Goal: Task Accomplishment & Management: Manage account settings

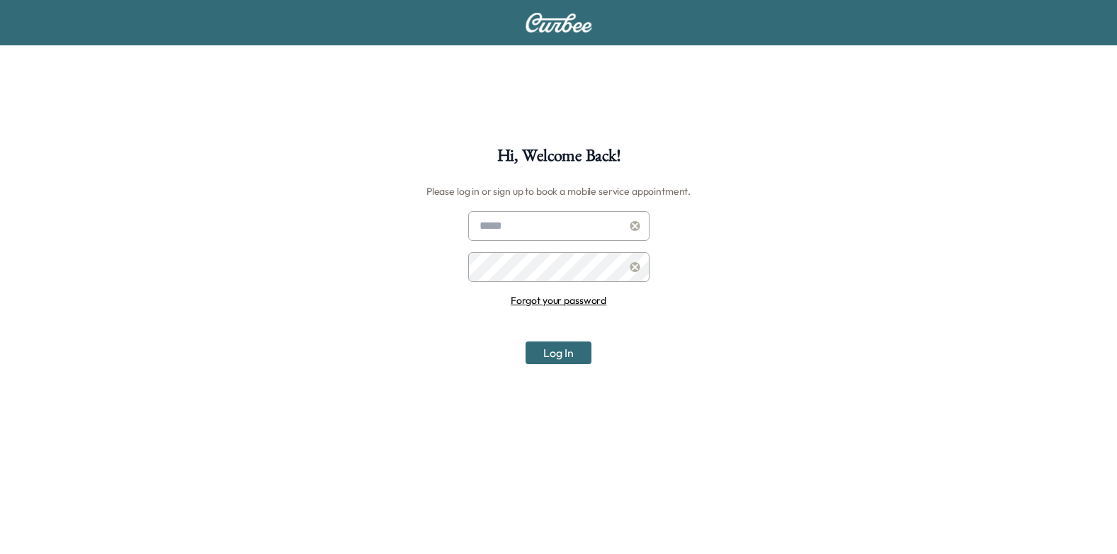
click at [488, 233] on div at bounding box center [482, 226] width 17 height 17
click at [490, 226] on div at bounding box center [482, 226] width 17 height 17
click at [507, 221] on input "text" at bounding box center [558, 226] width 181 height 30
click at [589, 298] on link "Forgot your password" at bounding box center [559, 300] width 96 height 13
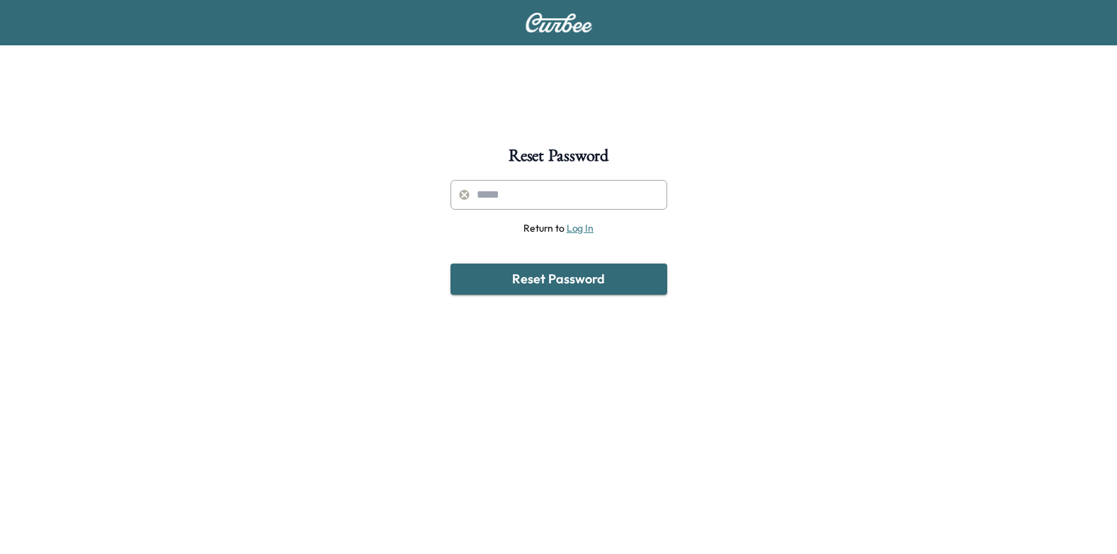
click at [550, 190] on input "text" at bounding box center [559, 195] width 217 height 30
type input "**********"
click at [556, 283] on button "Reset Password" at bounding box center [559, 279] width 217 height 31
